Goal: Task Accomplishment & Management: Use online tool/utility

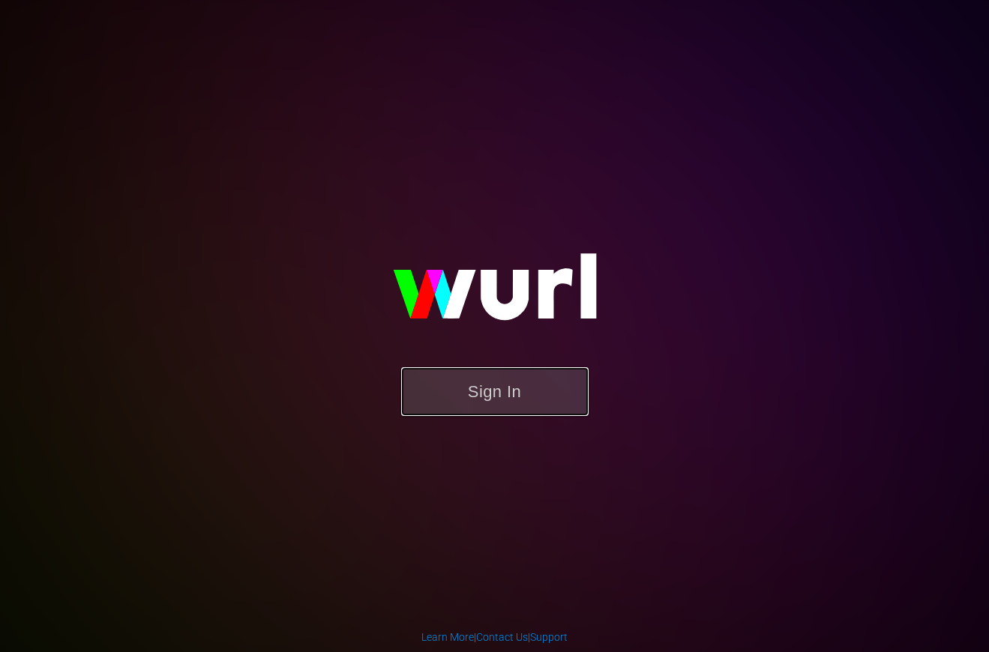
click at [504, 394] on button "Sign In" at bounding box center [494, 391] width 187 height 49
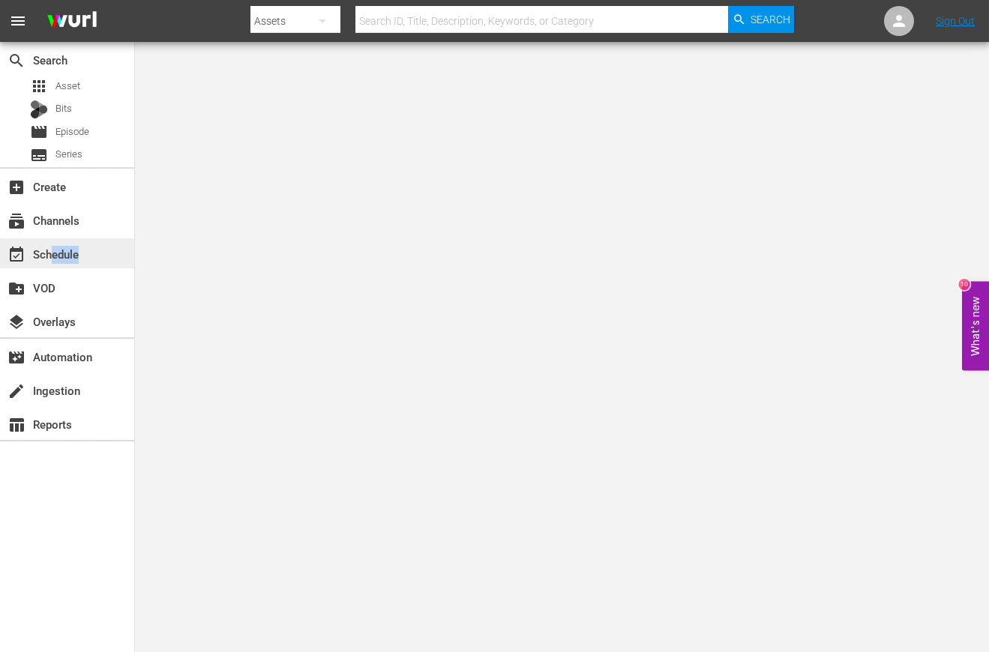
click at [50, 263] on div "event_available Schedule" at bounding box center [67, 253] width 134 height 30
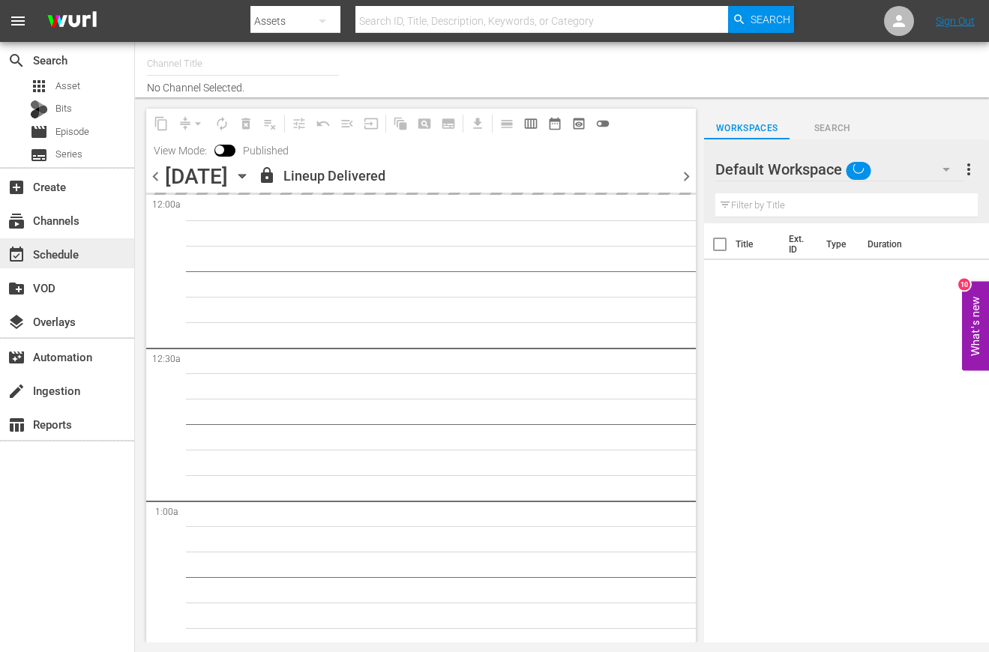
type input "Divorce Court (1590)"
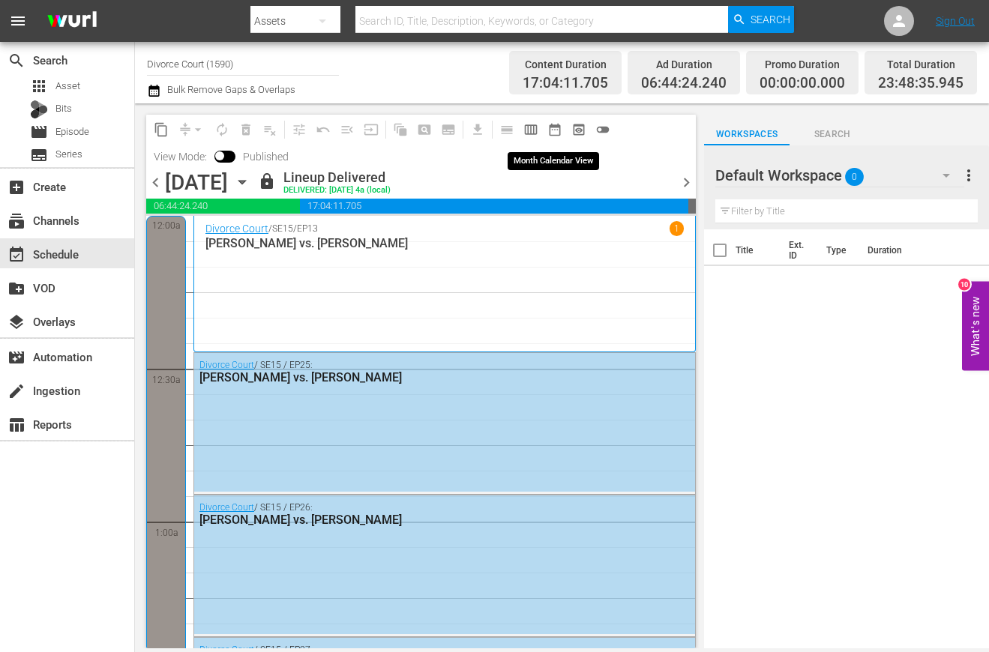
click at [559, 134] on span "date_range_outlined" at bounding box center [554, 129] width 15 height 15
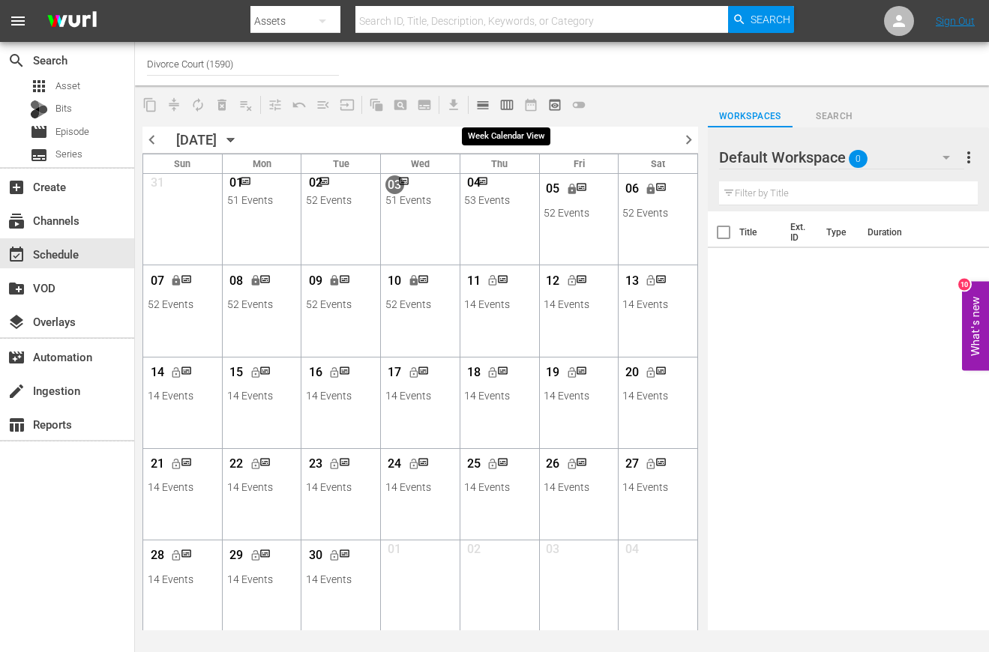
click at [505, 103] on span "calendar_view_week_outlined" at bounding box center [506, 104] width 15 height 15
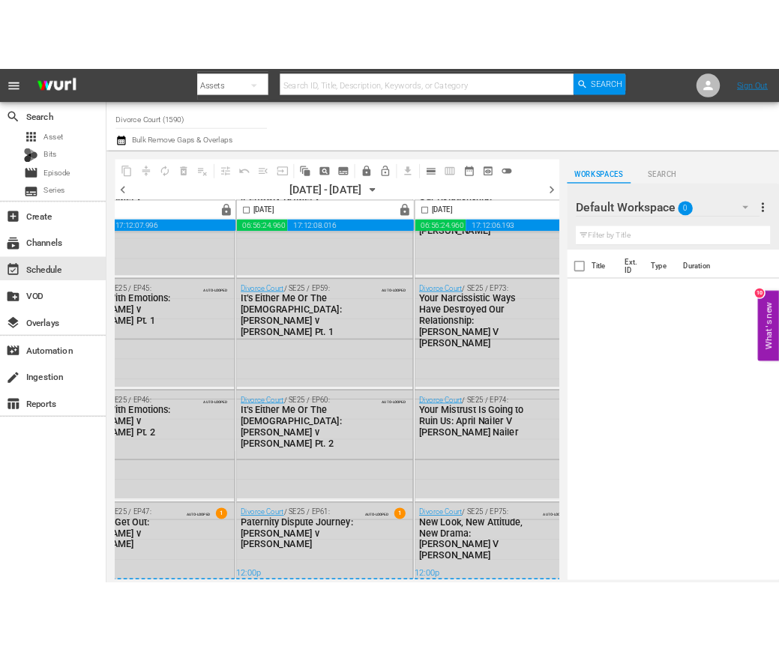
scroll to position [6913, 1073]
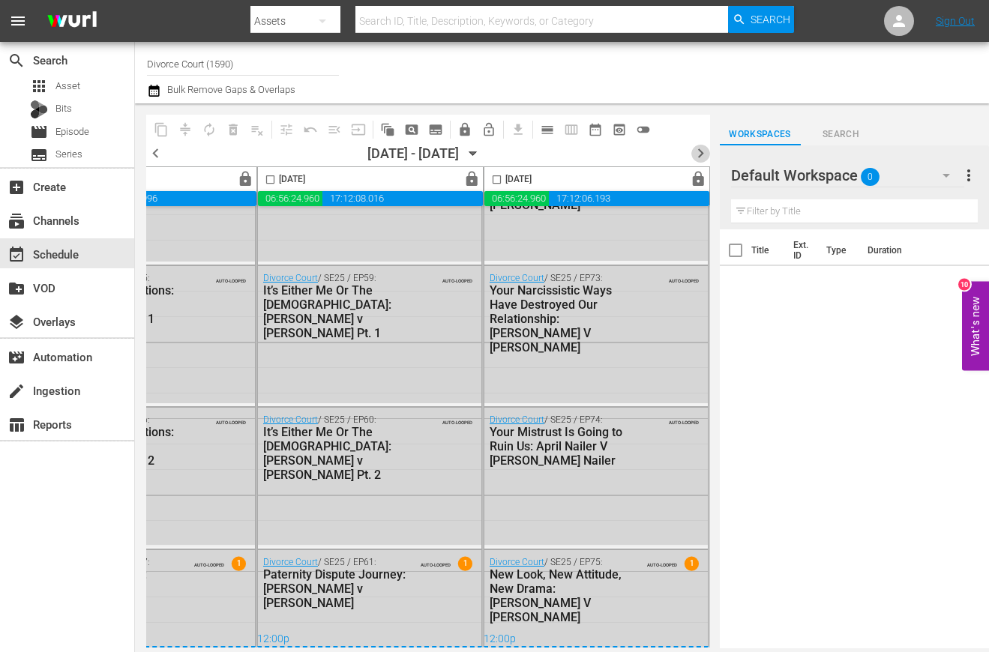
click at [696, 153] on span "chevron_right" at bounding box center [700, 153] width 19 height 19
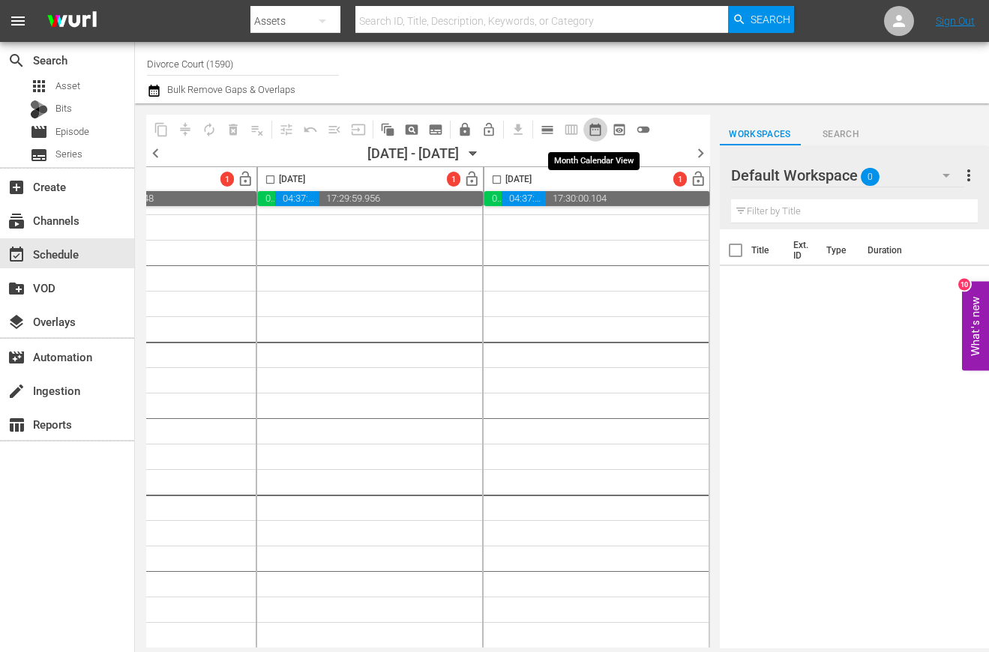
click at [589, 130] on span "date_range_outlined" at bounding box center [595, 129] width 15 height 15
